Goal: Obtain resource: Download file/media

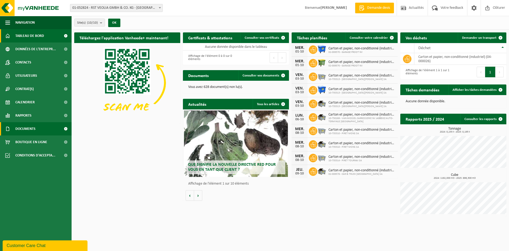
click at [67, 130] on span at bounding box center [66, 128] width 12 height 13
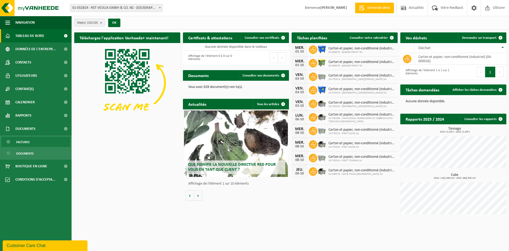
click at [29, 141] on span "Factures" at bounding box center [23, 142] width 14 height 10
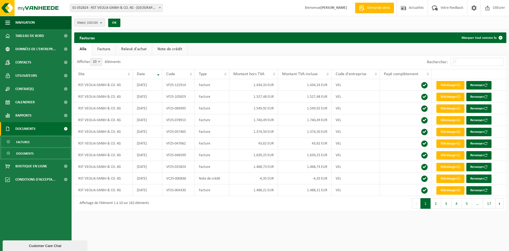
click at [31, 150] on span "Documents" at bounding box center [25, 153] width 18 height 10
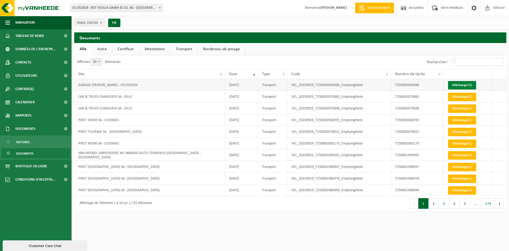
click at [455, 86] on link "Télécharger" at bounding box center [462, 85] width 28 height 8
click at [432, 204] on button "2" at bounding box center [434, 203] width 10 height 11
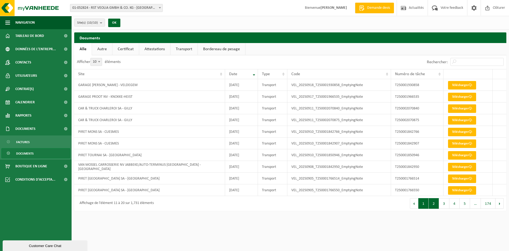
click at [427, 204] on button "1" at bounding box center [424, 203] width 10 height 11
